Goal: Communication & Community: Share content

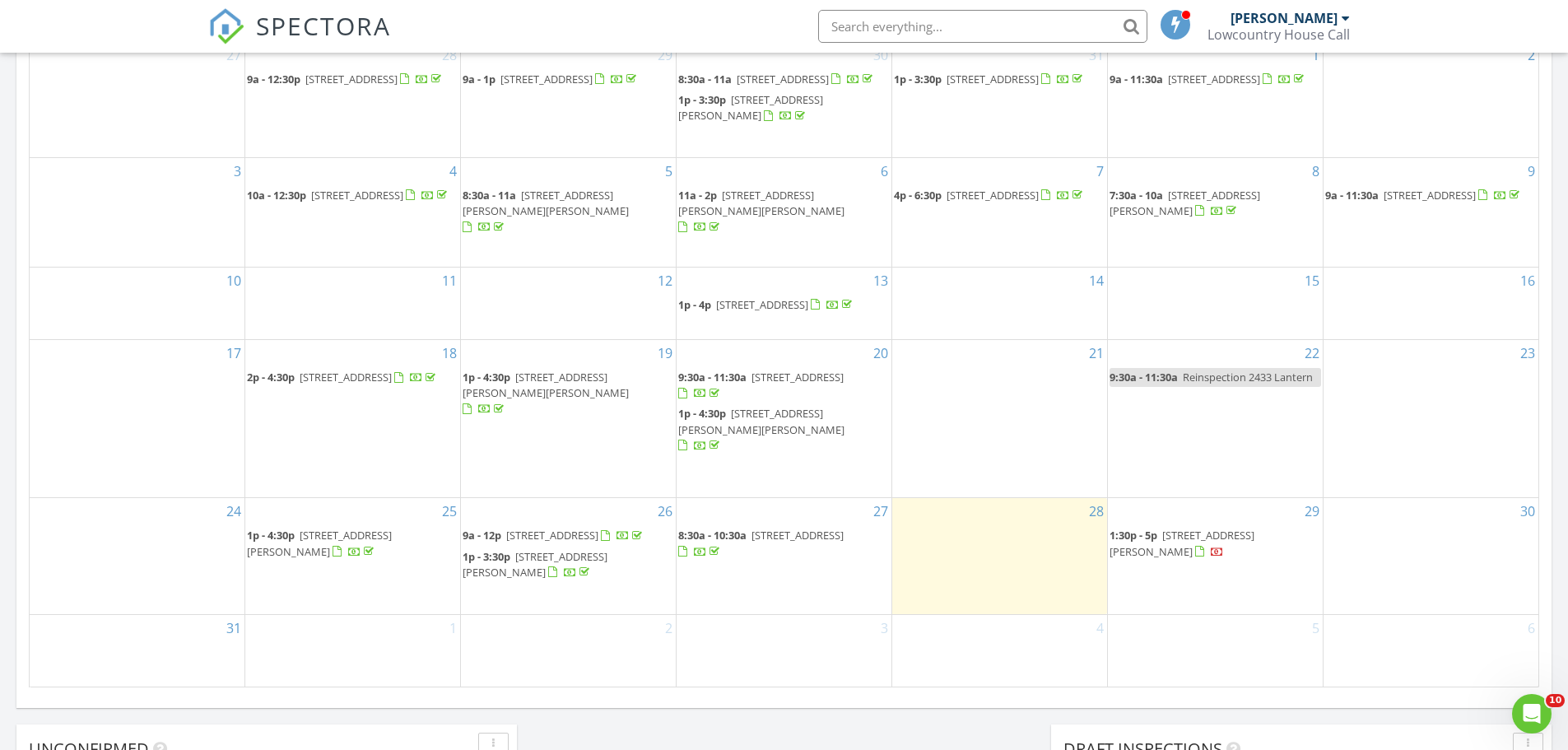
scroll to position [1524, 1594]
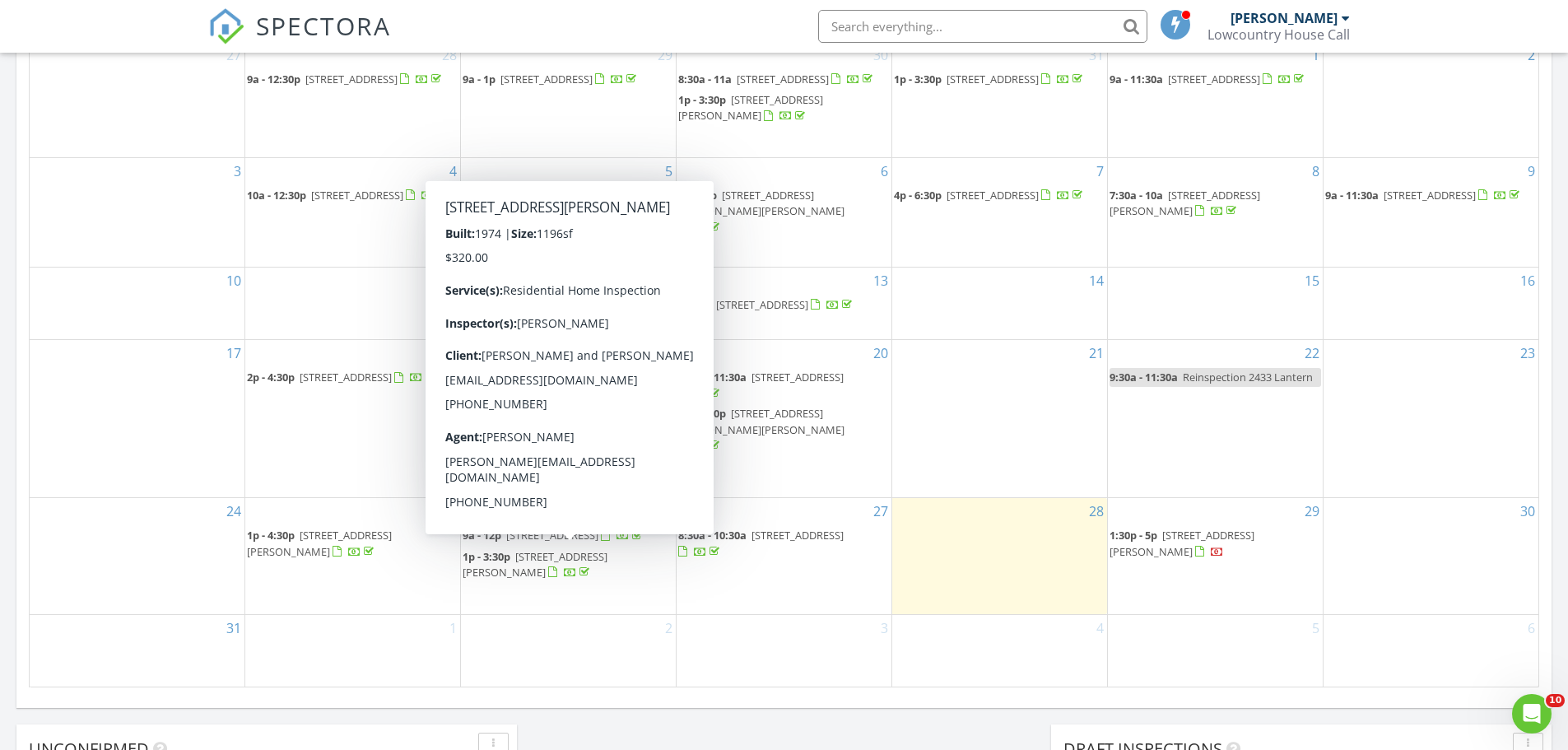
click at [582, 562] on span "106 Hartford Dr, Ladson 29456" at bounding box center [535, 564] width 145 height 30
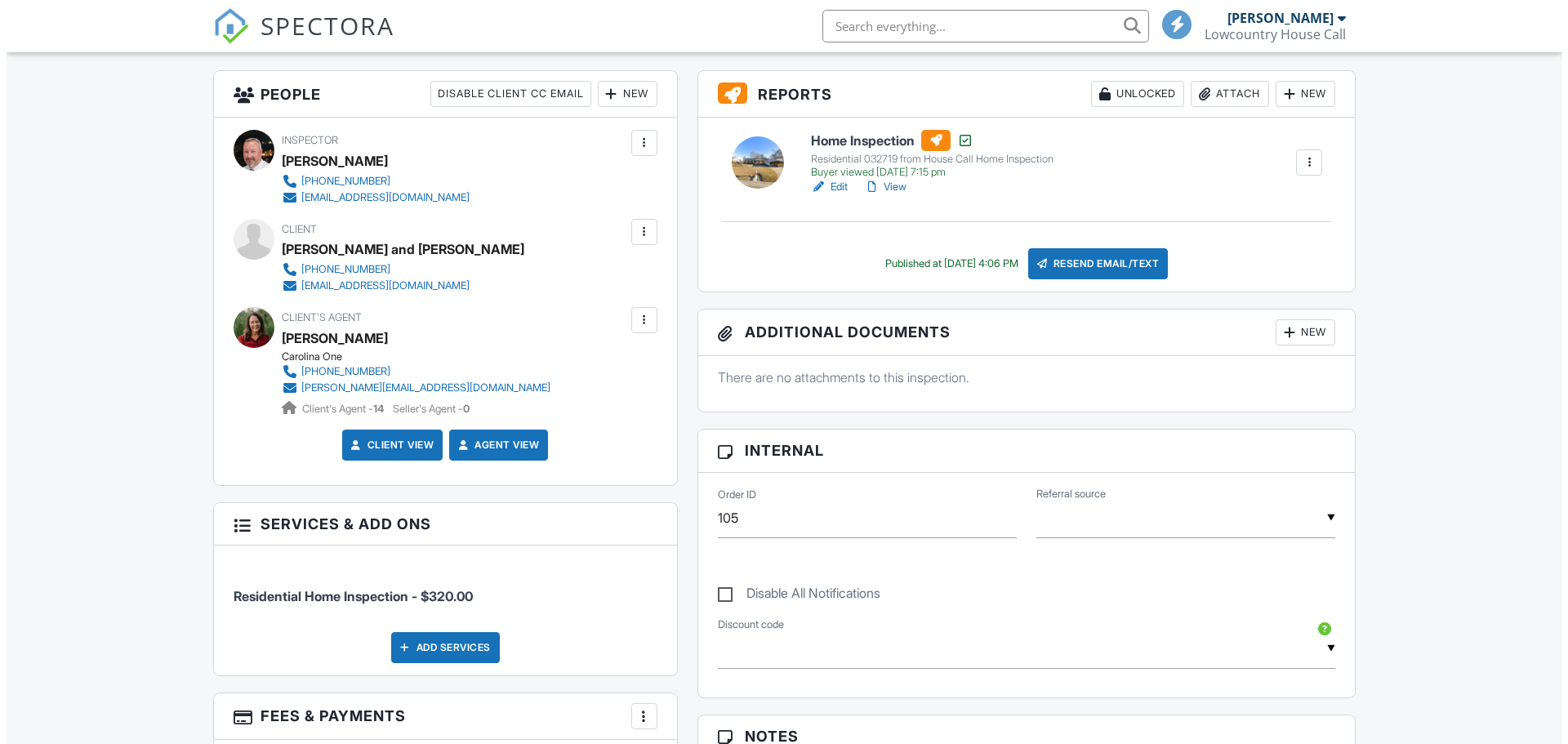
scroll to position [408, 0]
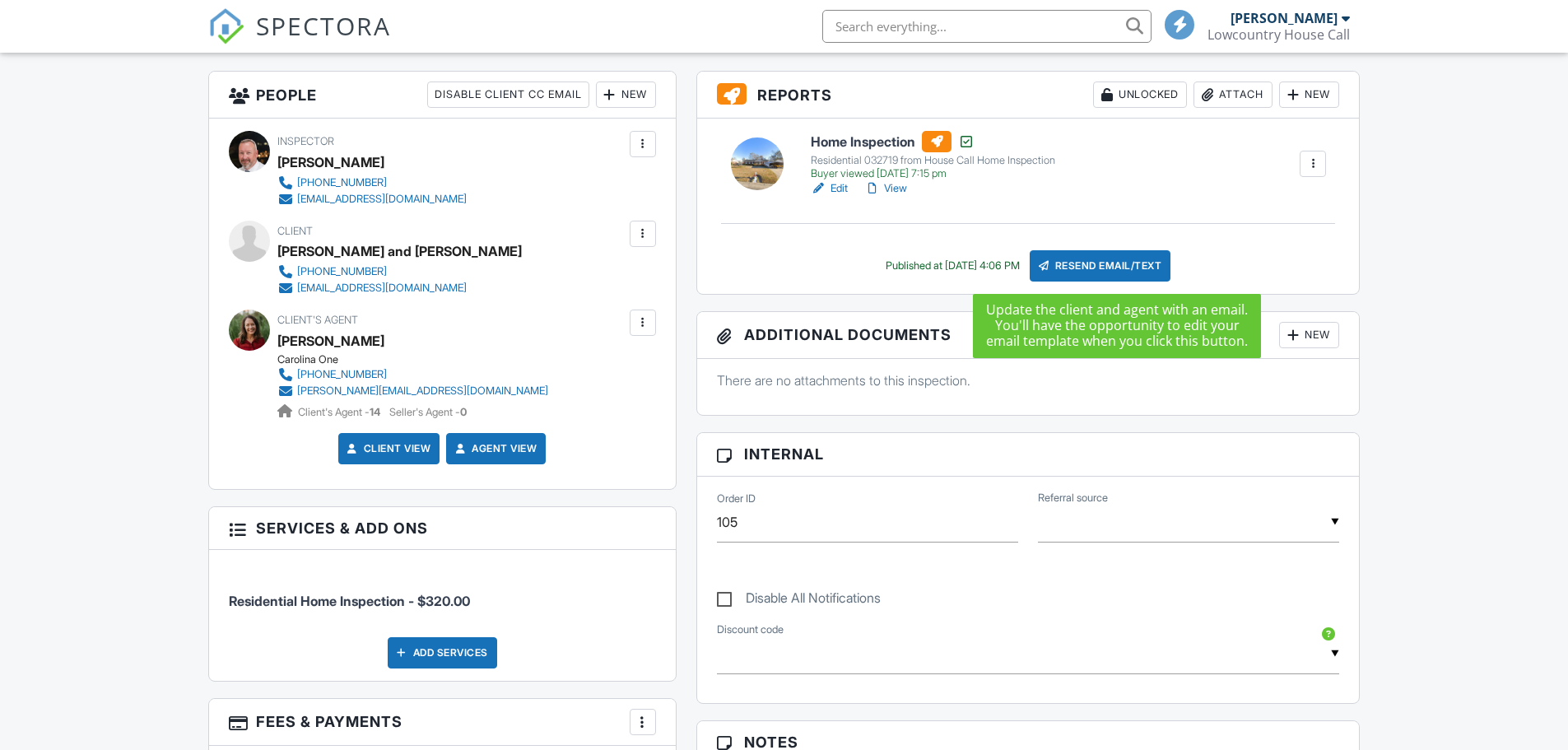
click at [1104, 269] on div "Resend Email/Text" at bounding box center [1101, 266] width 142 height 31
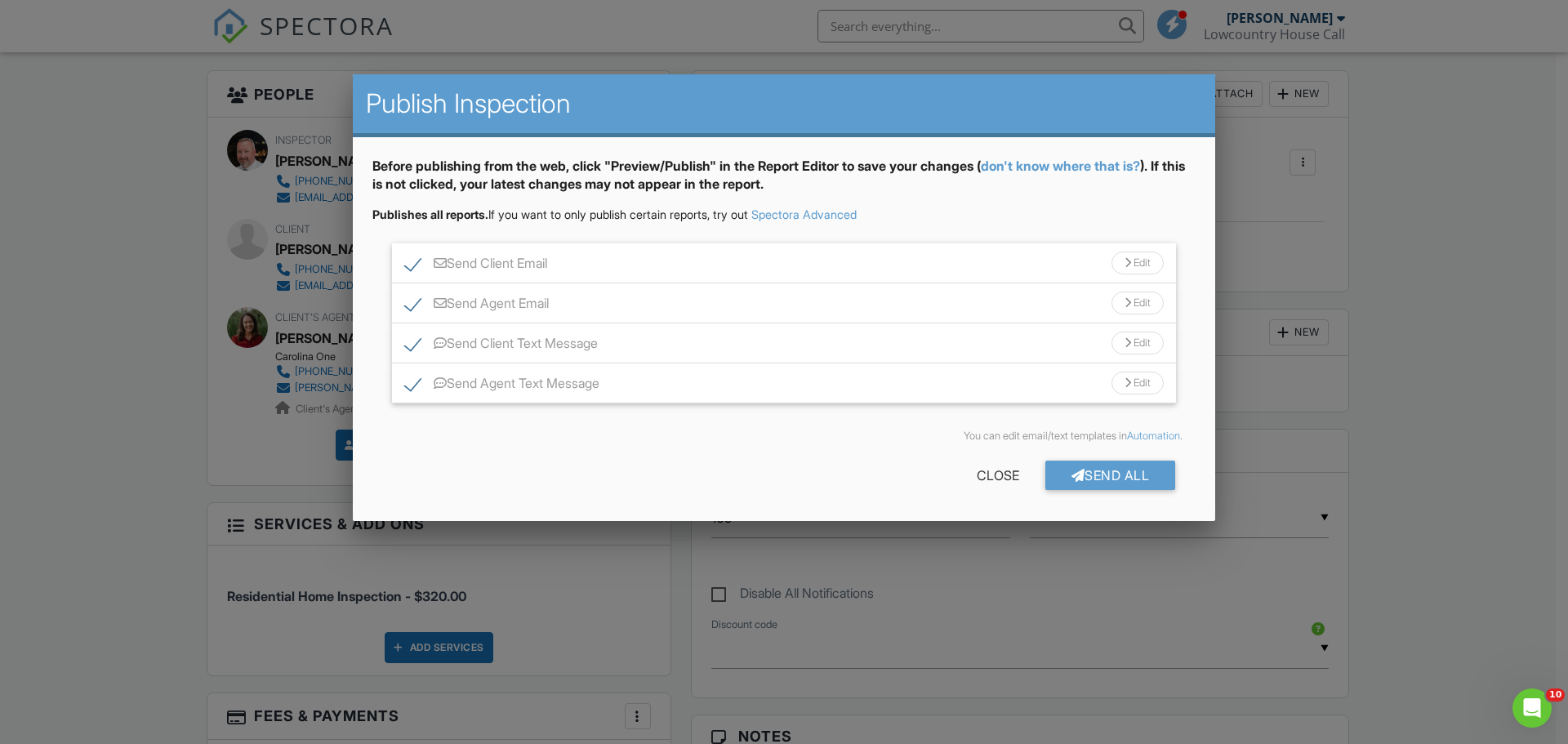
scroll to position [0, 0]
click at [1009, 471] on div "Close" at bounding box center [998, 475] width 95 height 29
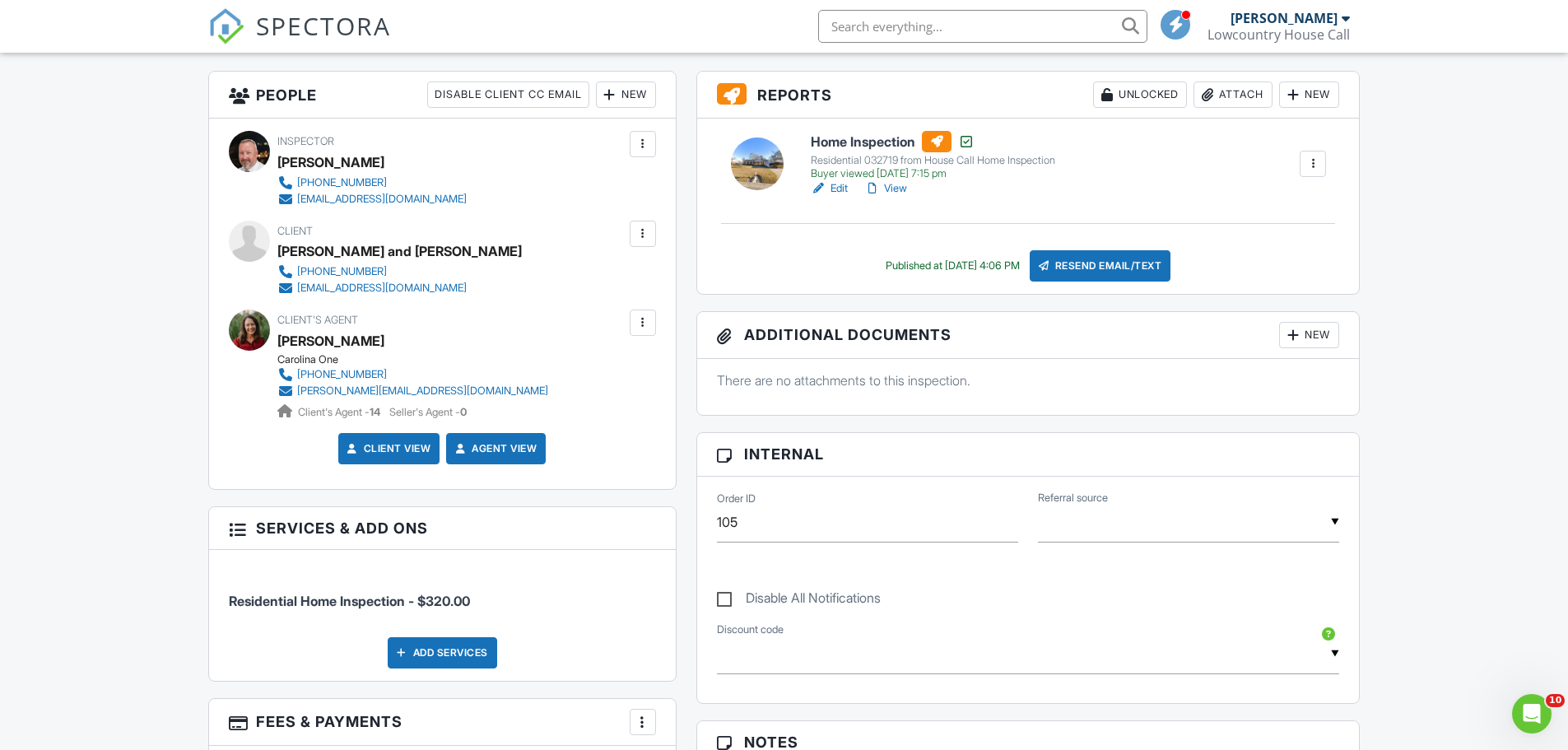
click at [1316, 168] on div at bounding box center [1312, 163] width 16 height 16
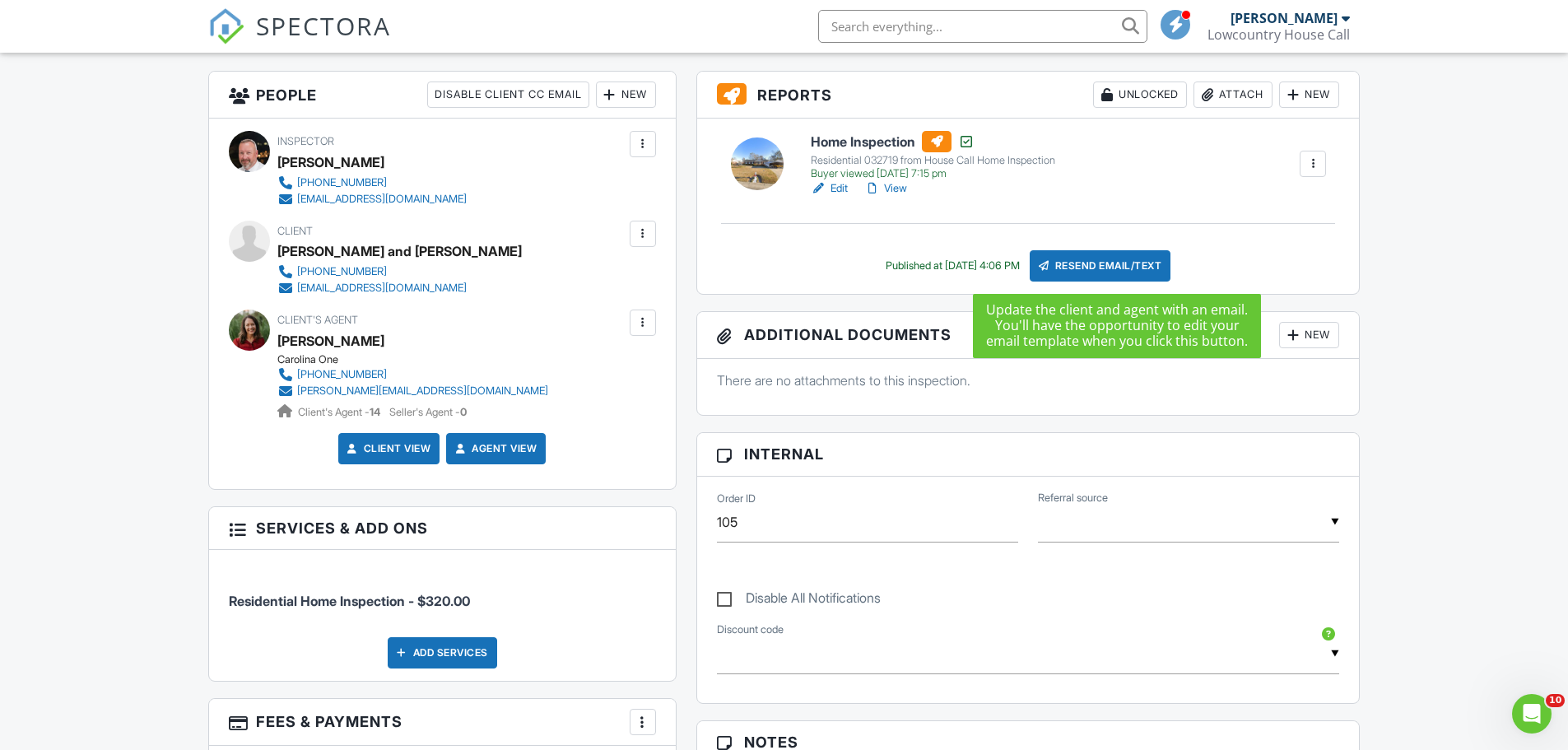
click at [1101, 265] on div "Resend Email/Text" at bounding box center [1101, 266] width 142 height 31
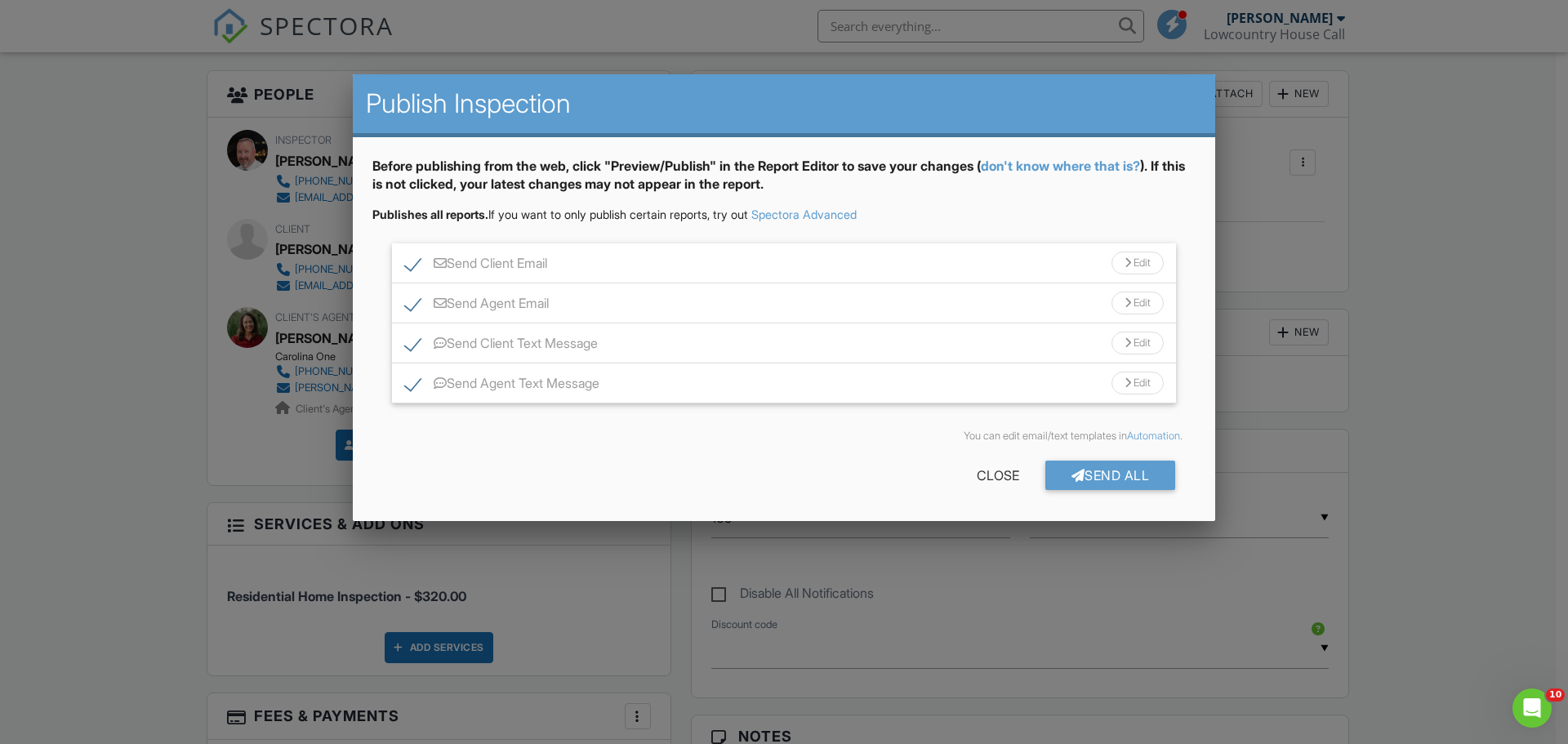
click at [412, 259] on label "Send Client Email" at bounding box center [477, 266] width 142 height 21
checkbox input "false"
click at [410, 333] on div "Send Client Text Message Edit" at bounding box center [784, 343] width 784 height 40
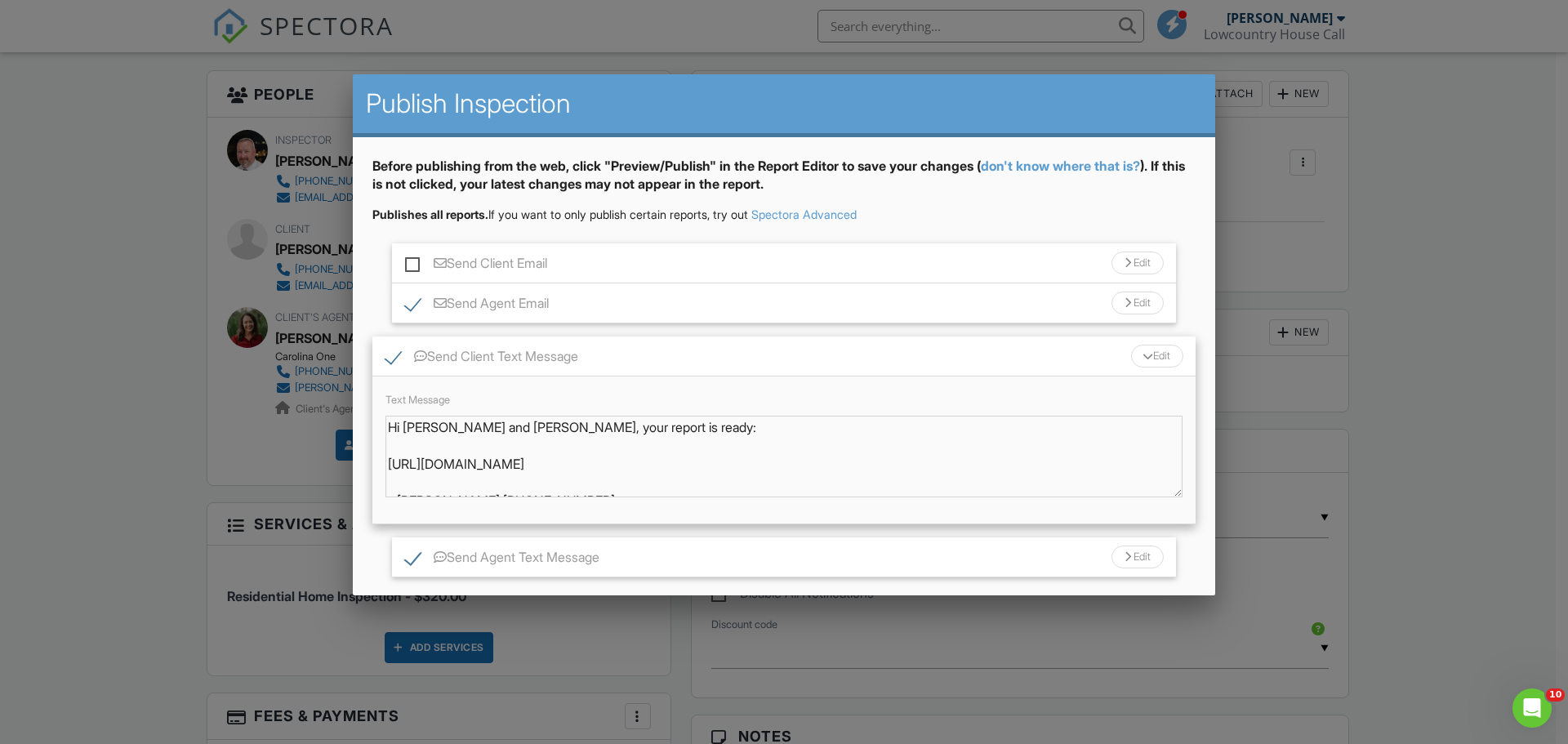
click at [391, 359] on label "Send Client Text Message" at bounding box center [482, 359] width 193 height 21
checkbox input "false"
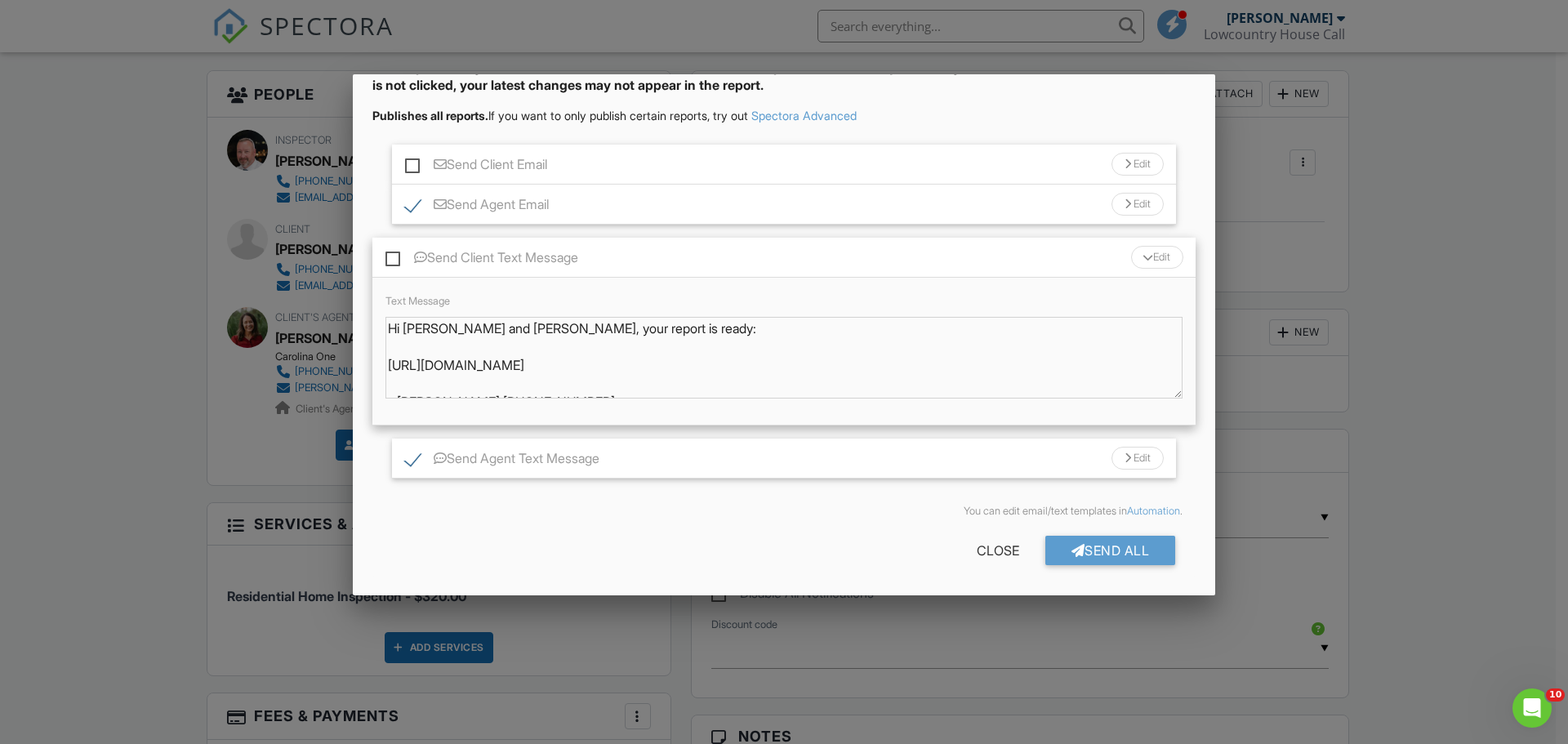
scroll to position [99, 0]
click at [1079, 544] on div "Send All" at bounding box center [1111, 549] width 130 height 29
